Goal: Task Accomplishment & Management: Use online tool/utility

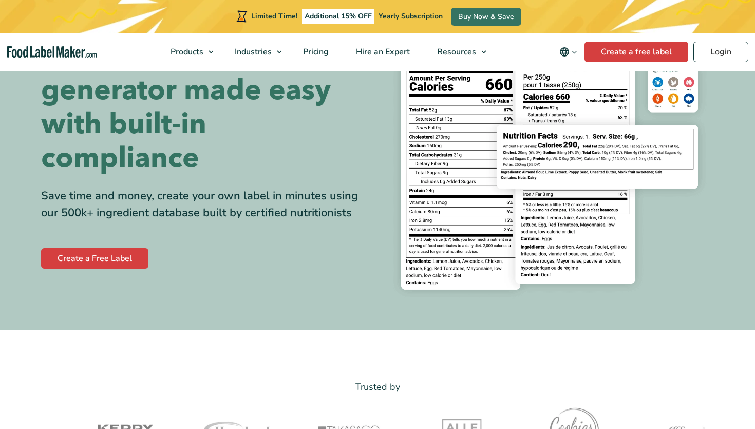
scroll to position [103, 0]
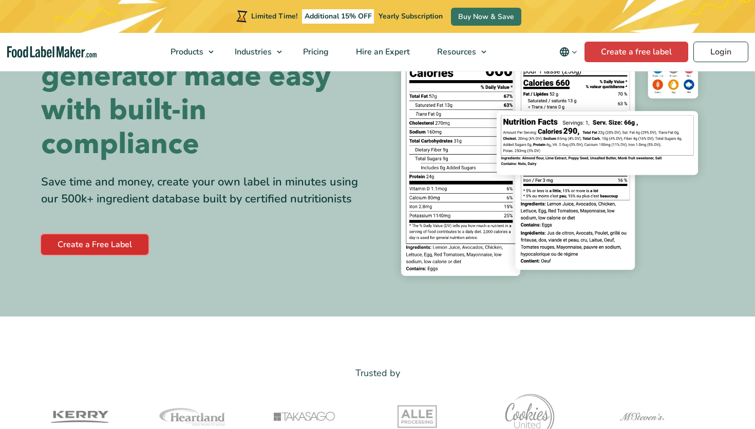
click at [99, 241] on link "Create a Free Label" at bounding box center [94, 244] width 107 height 21
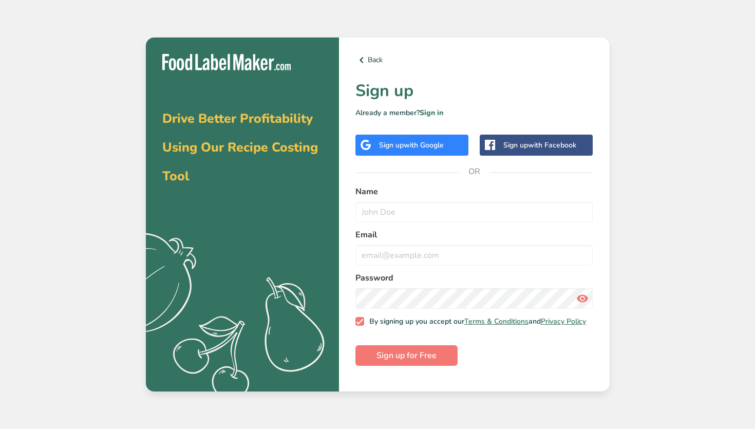
click at [415, 147] on span "with Google" at bounding box center [423, 145] width 40 height 10
